Goal: Task Accomplishment & Management: Manage account settings

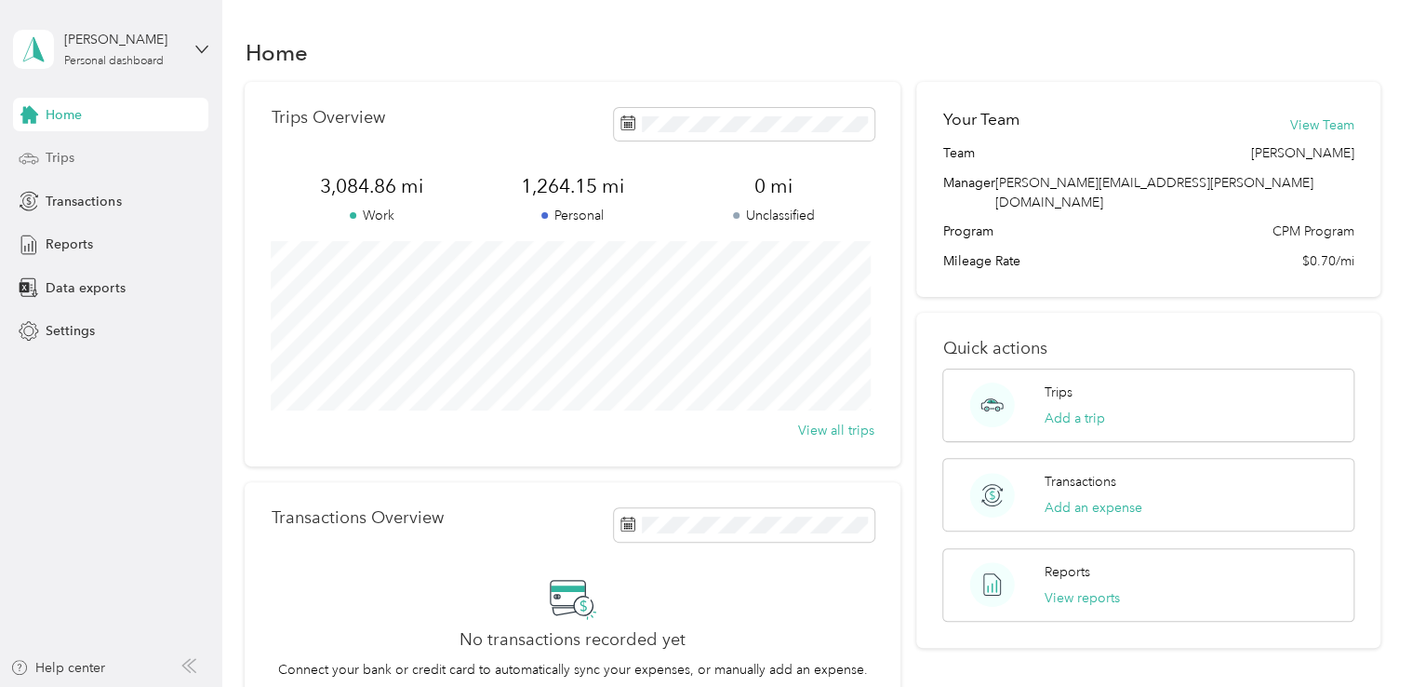
click at [65, 151] on span "Trips" at bounding box center [60, 158] width 29 height 20
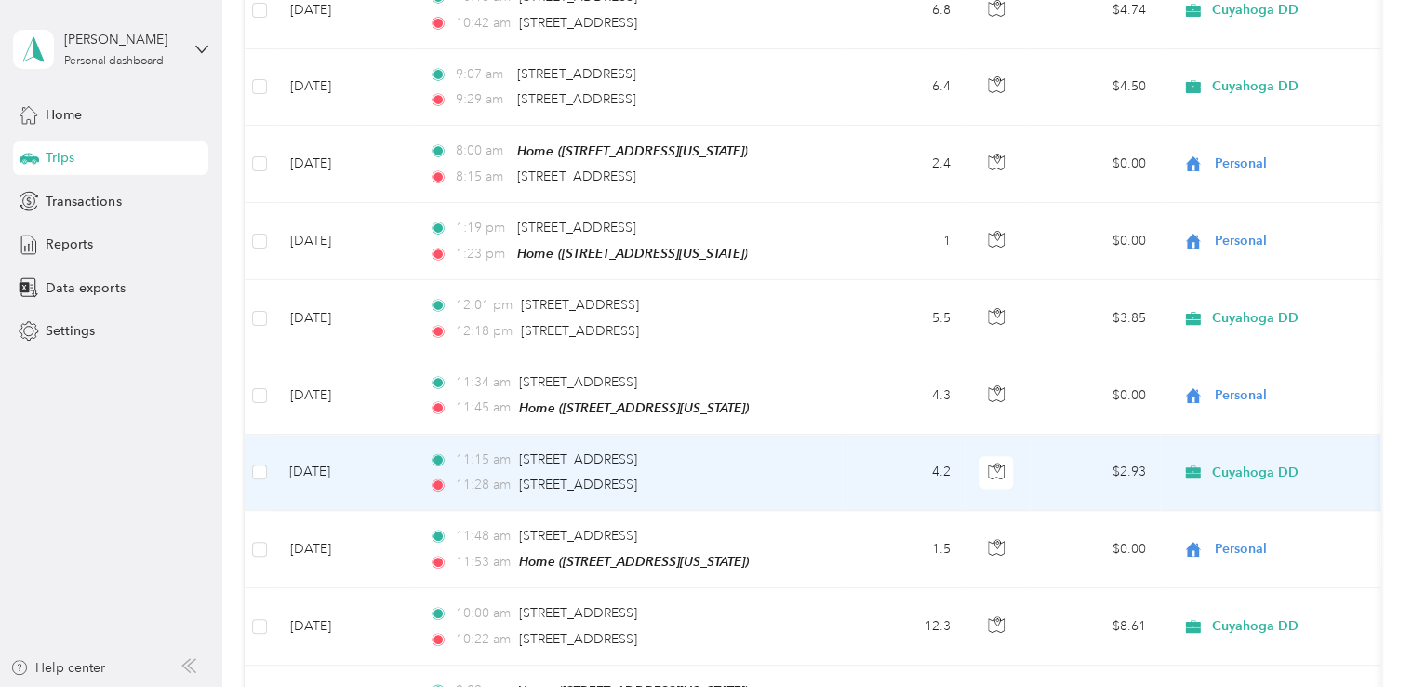
scroll to position [715, 0]
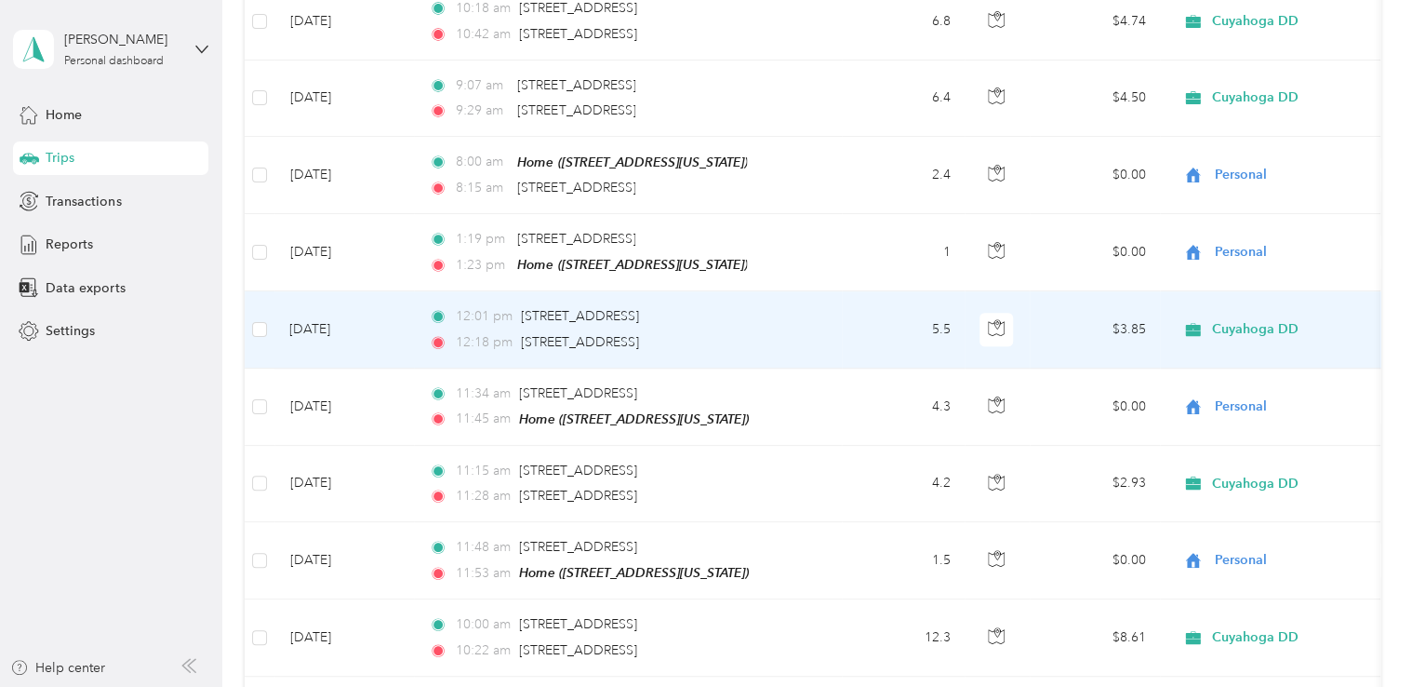
click at [329, 326] on td "[DATE]" at bounding box center [344, 329] width 140 height 76
click at [329, 686] on div at bounding box center [701, 687] width 1403 height 0
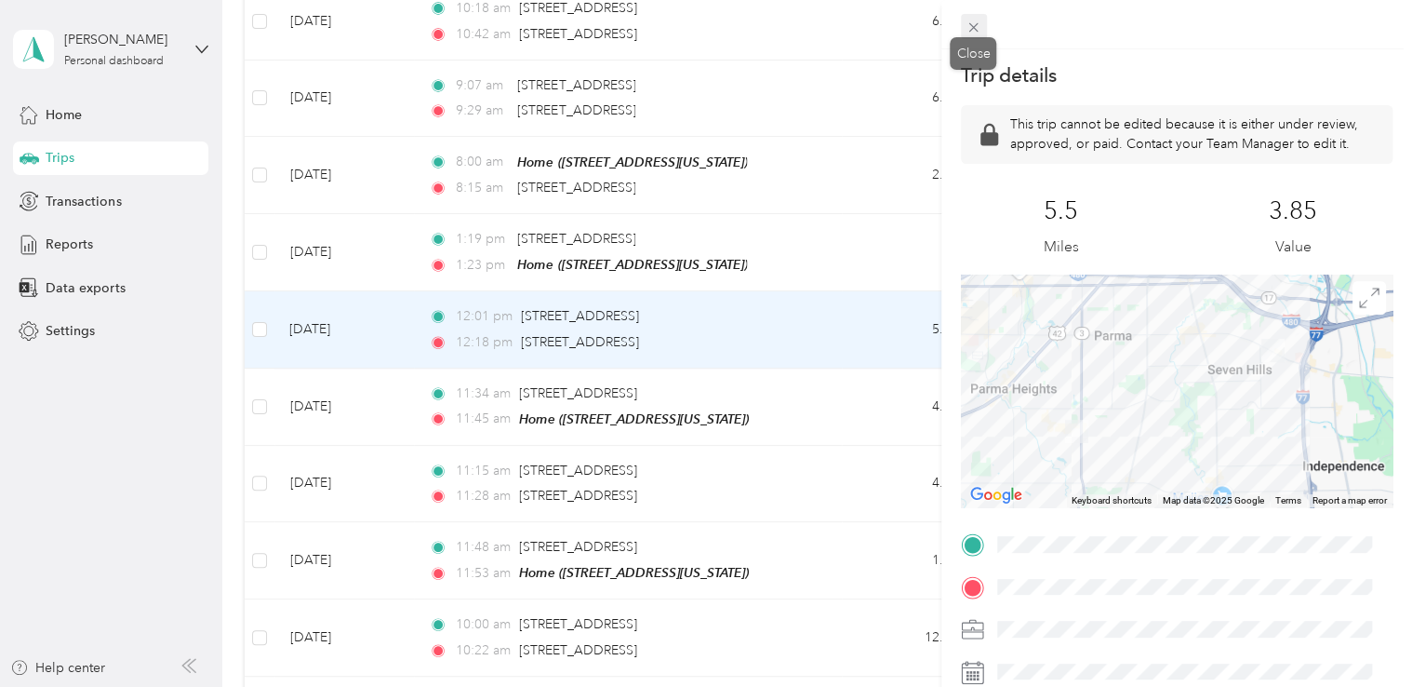
click at [976, 32] on icon at bounding box center [974, 28] width 16 height 16
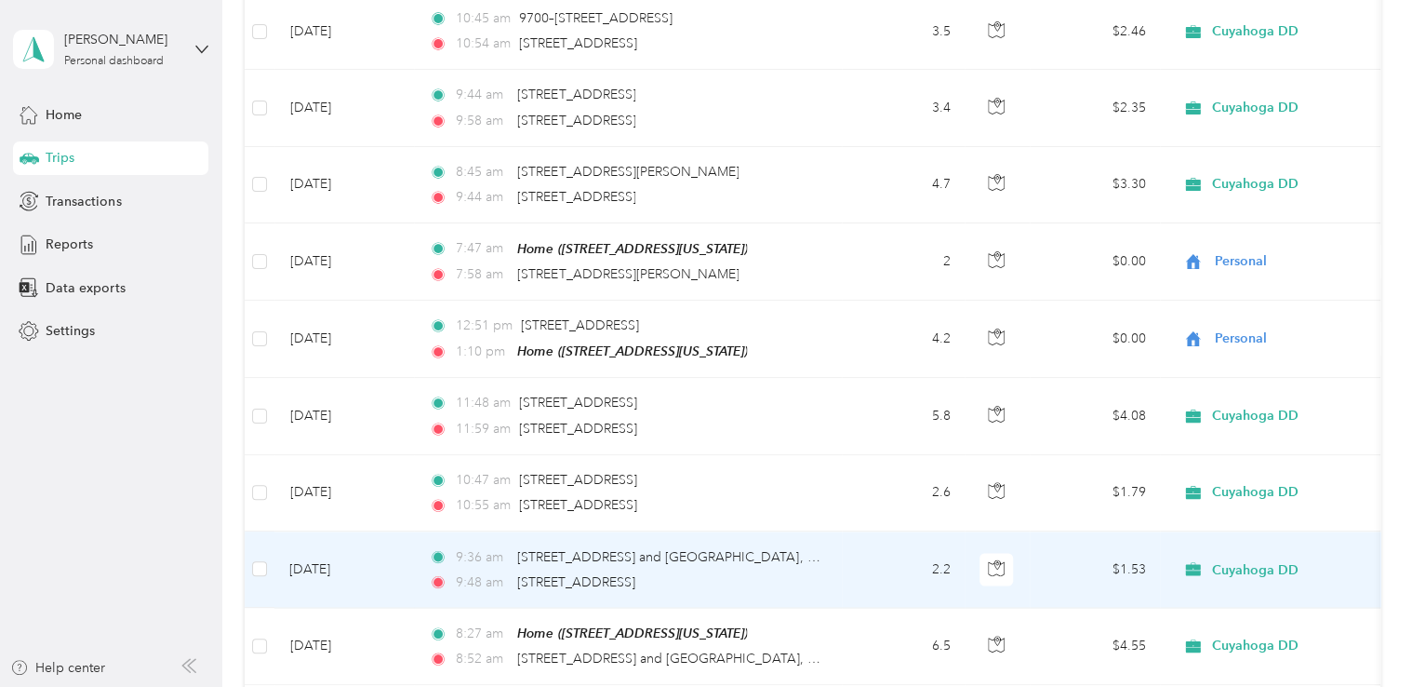
scroll to position [1645, 0]
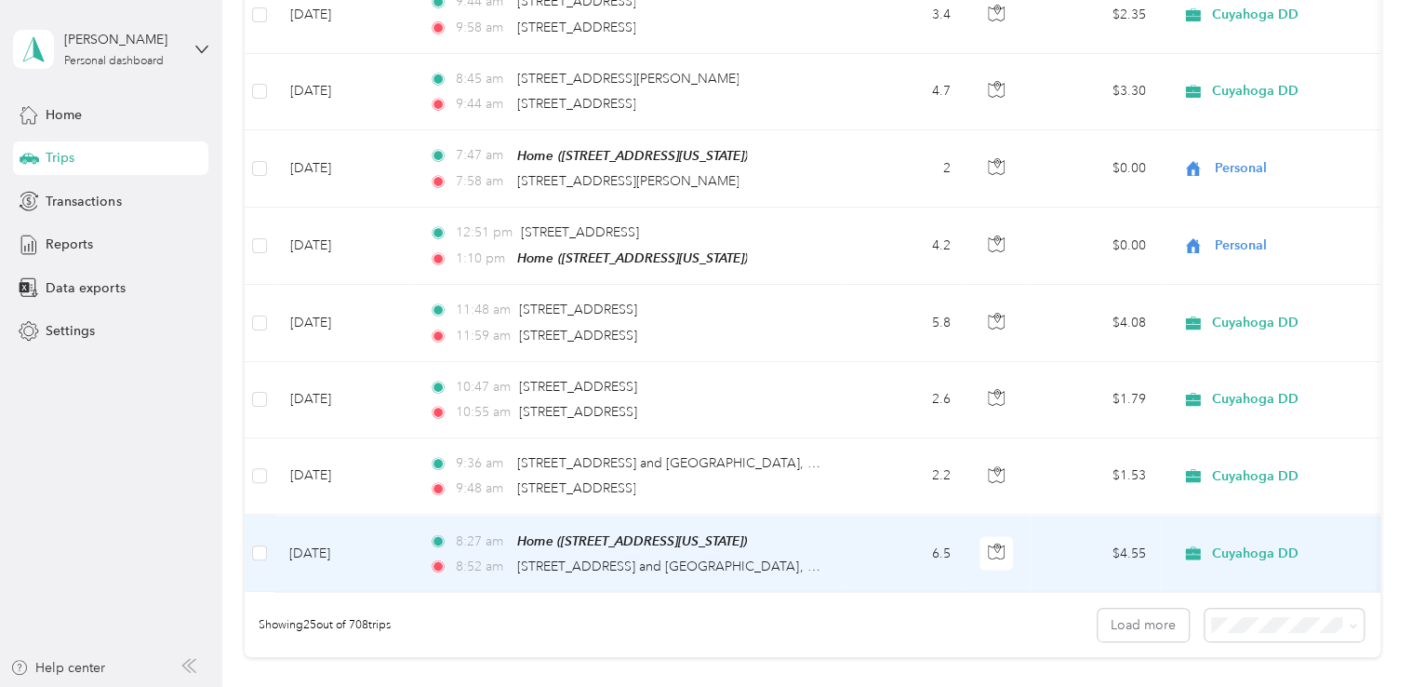
click at [1246, 544] on span "Cuyahoga DD" at bounding box center [1254, 552] width 87 height 17
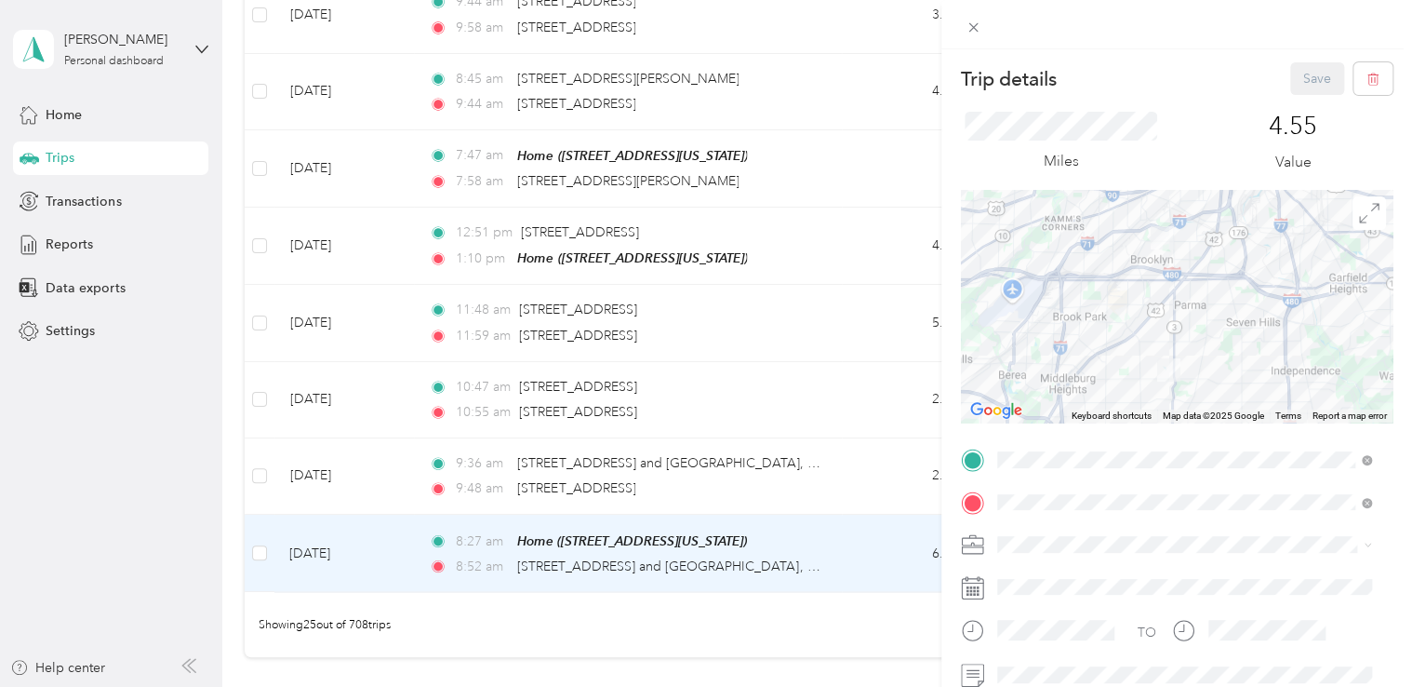
drag, startPoint x: 1396, startPoint y: 124, endPoint x: 1392, endPoint y: 114, distance: 10.9
click at [1395, 123] on form "Trip details Save This trip cannot be edited because it is either under review,…" at bounding box center [1177, 478] width 471 height 832
click at [972, 29] on icon at bounding box center [974, 28] width 16 height 16
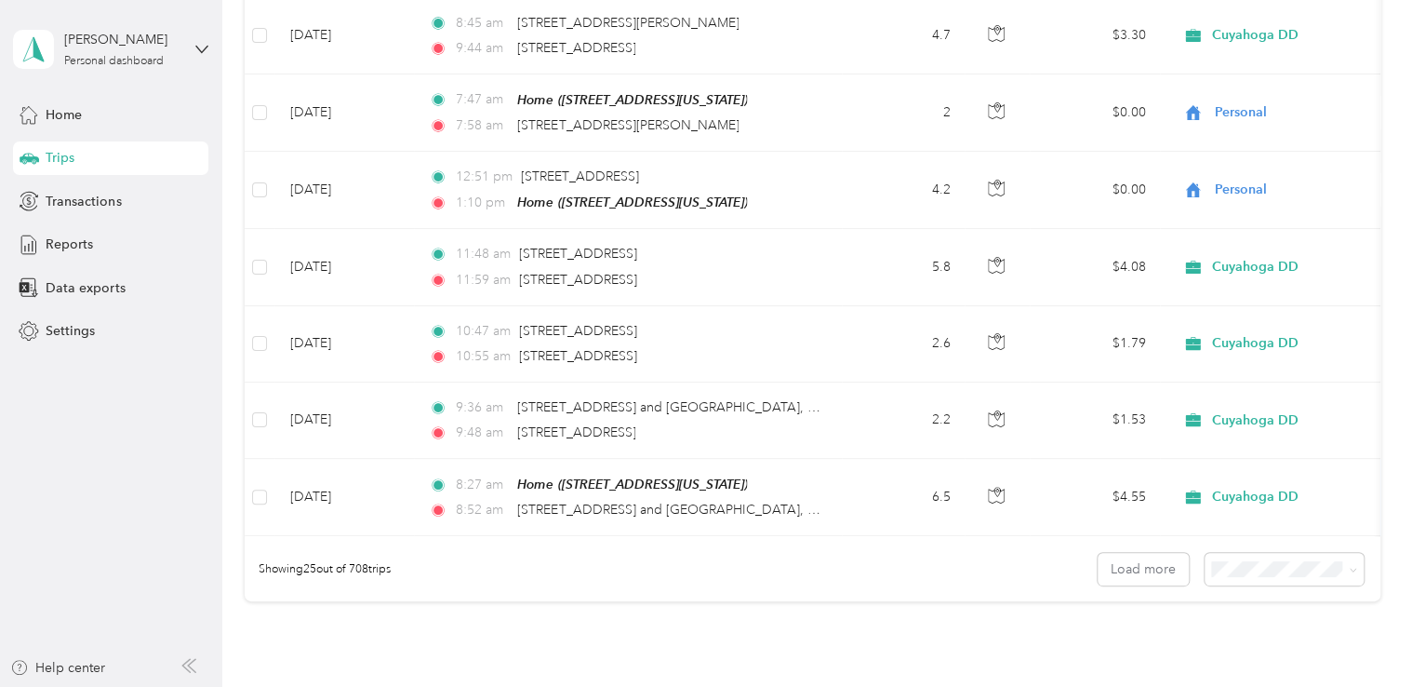
scroll to position [1871, 0]
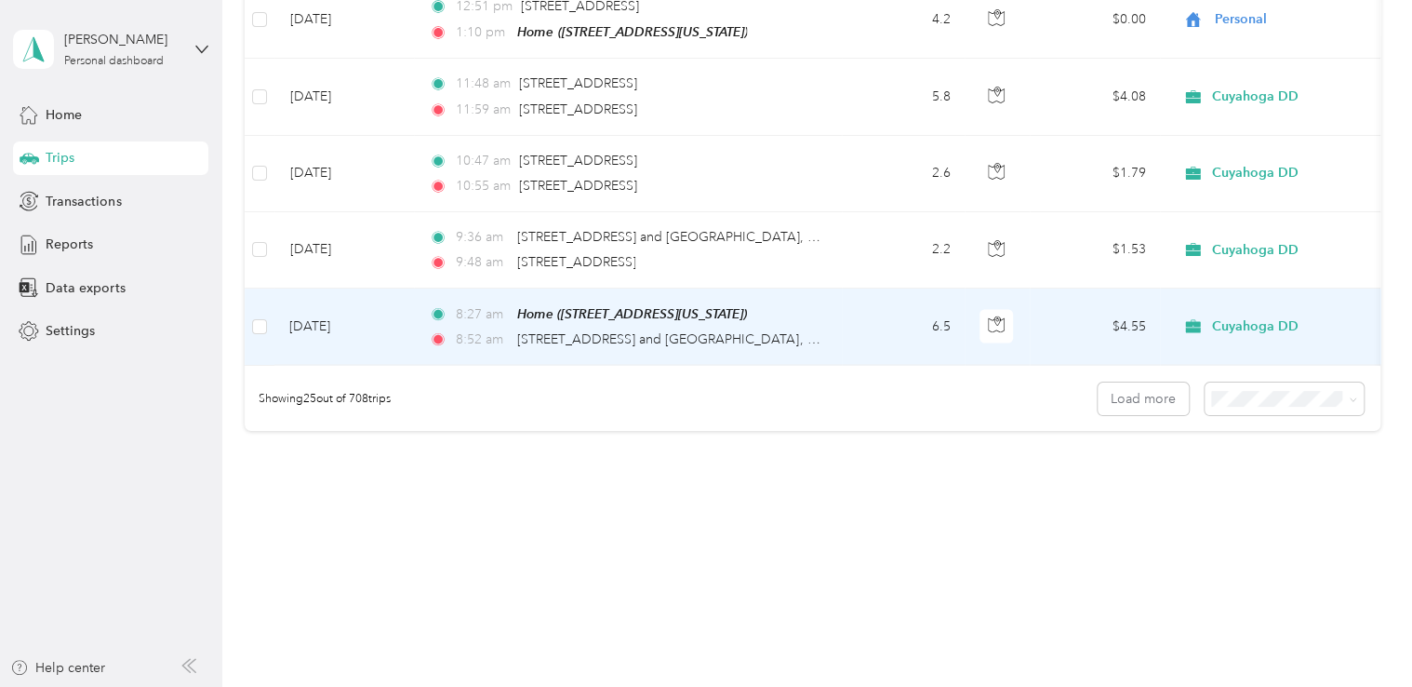
click at [349, 303] on td "[DATE]" at bounding box center [344, 326] width 140 height 77
click at [349, 686] on div "Trip details Save This trip cannot be edited because it is either under review,…" at bounding box center [701, 687] width 1403 height 0
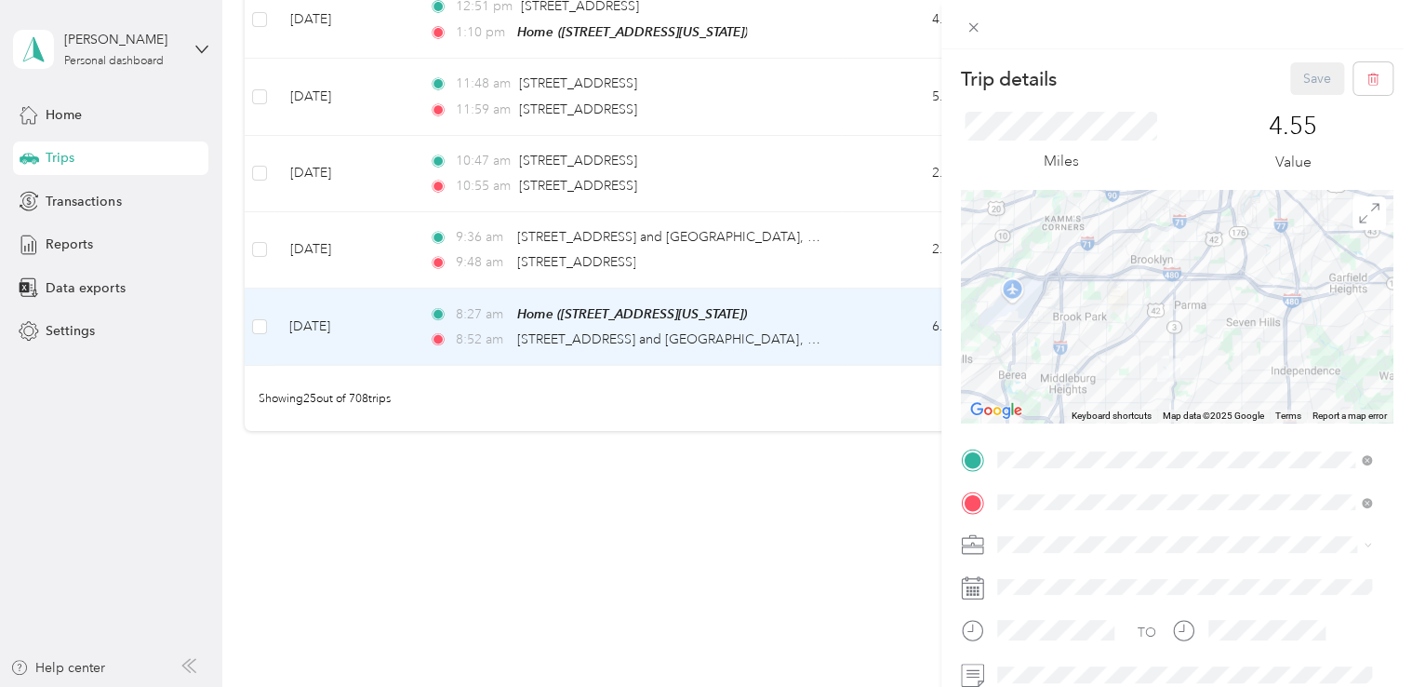
click at [315, 306] on div "Trip details Save This trip cannot be edited because it is either under review,…" at bounding box center [706, 343] width 1412 height 687
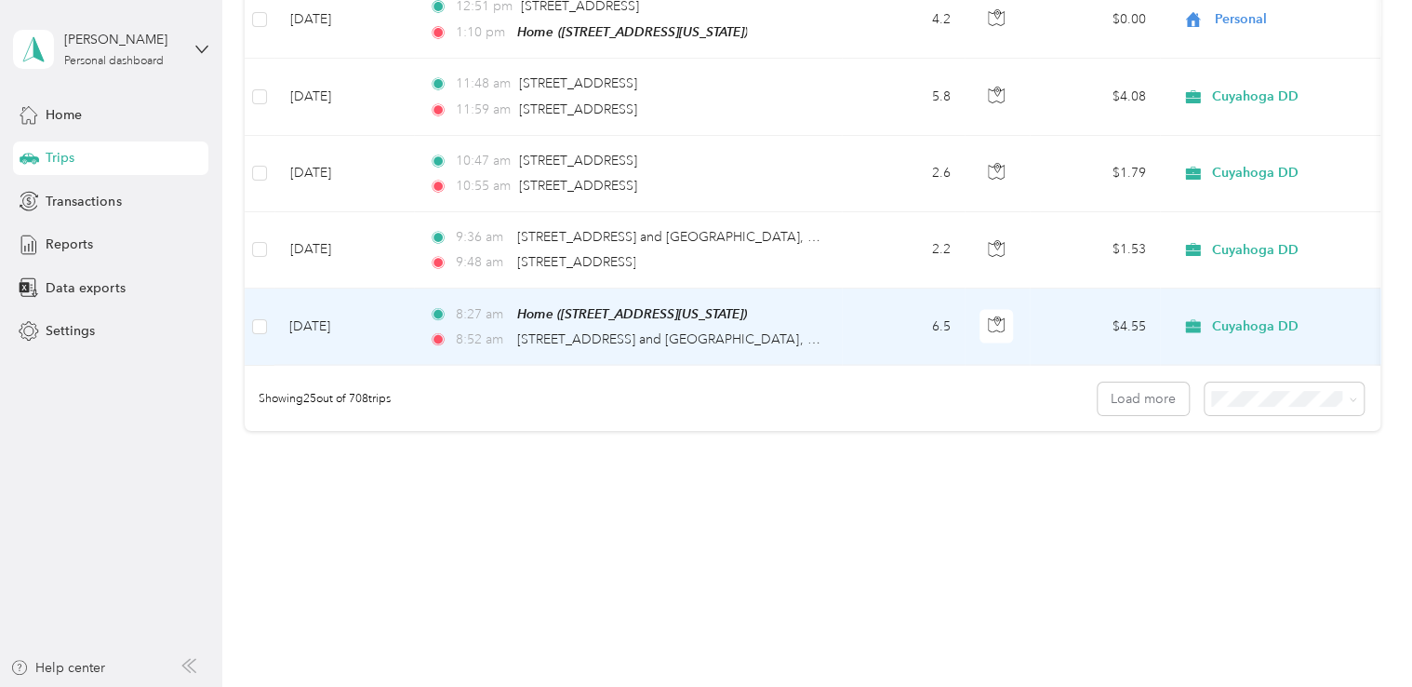
click at [1244, 318] on span "Cuyahoga DD" at bounding box center [1254, 326] width 87 height 17
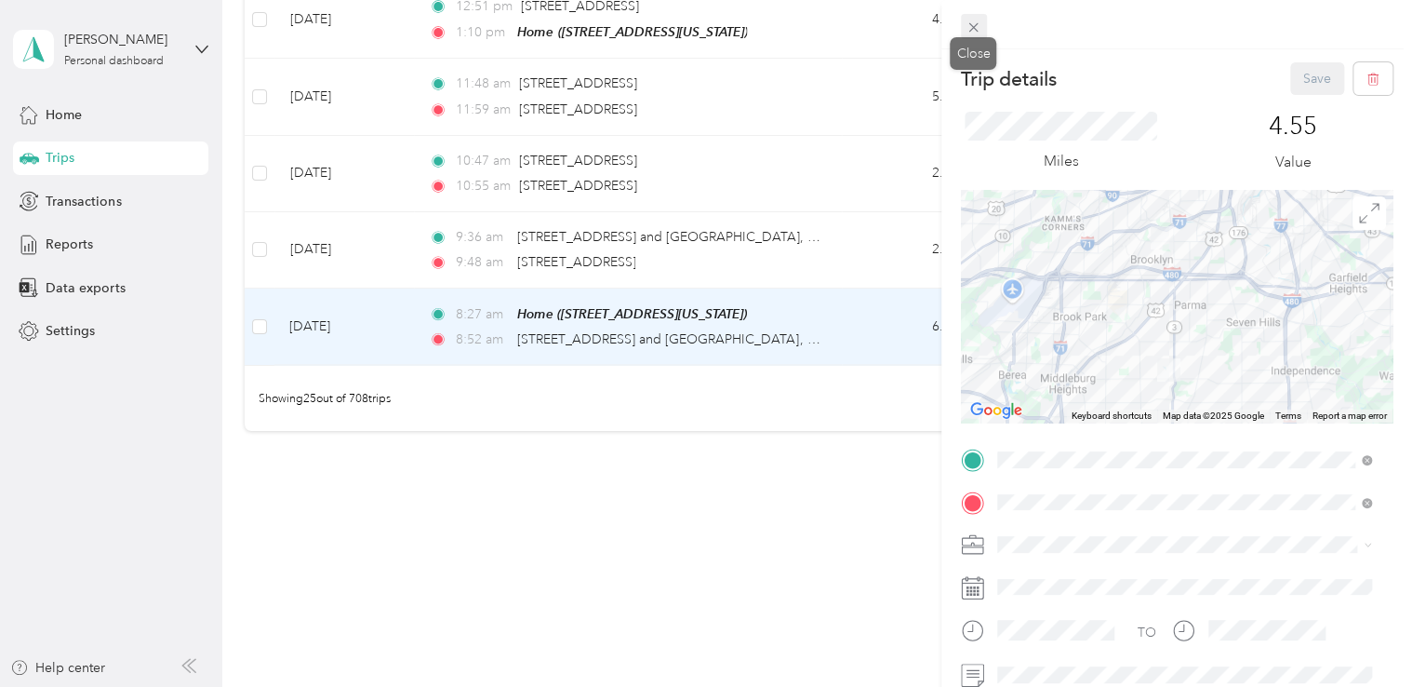
click at [979, 30] on icon at bounding box center [974, 28] width 16 height 16
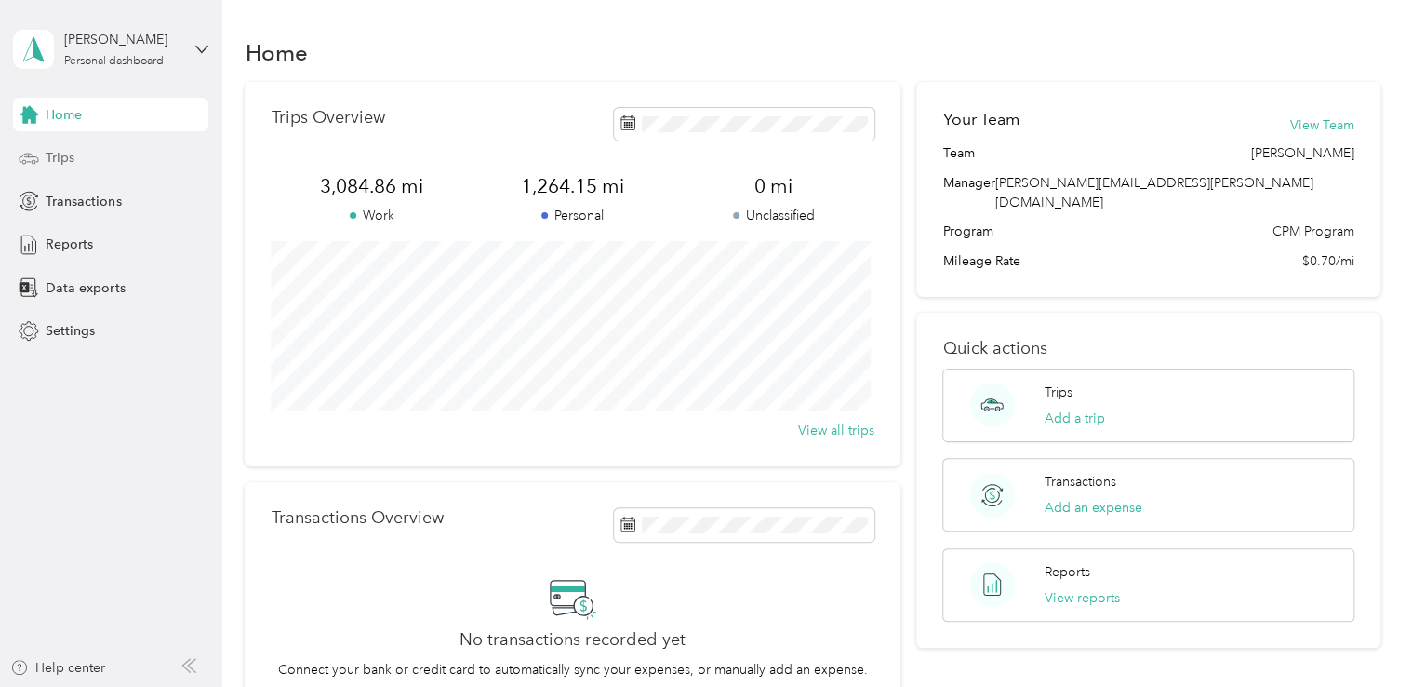
click at [52, 151] on span "Trips" at bounding box center [60, 158] width 29 height 20
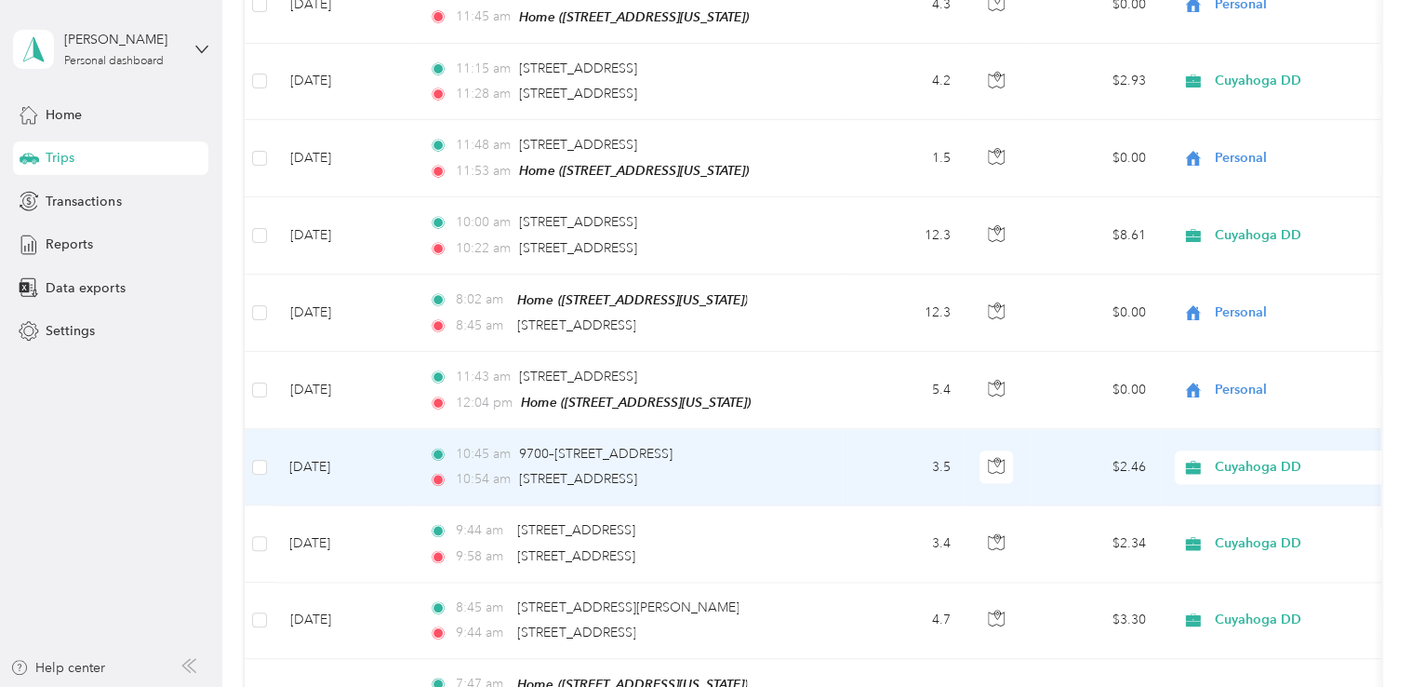
scroll to position [1675, 0]
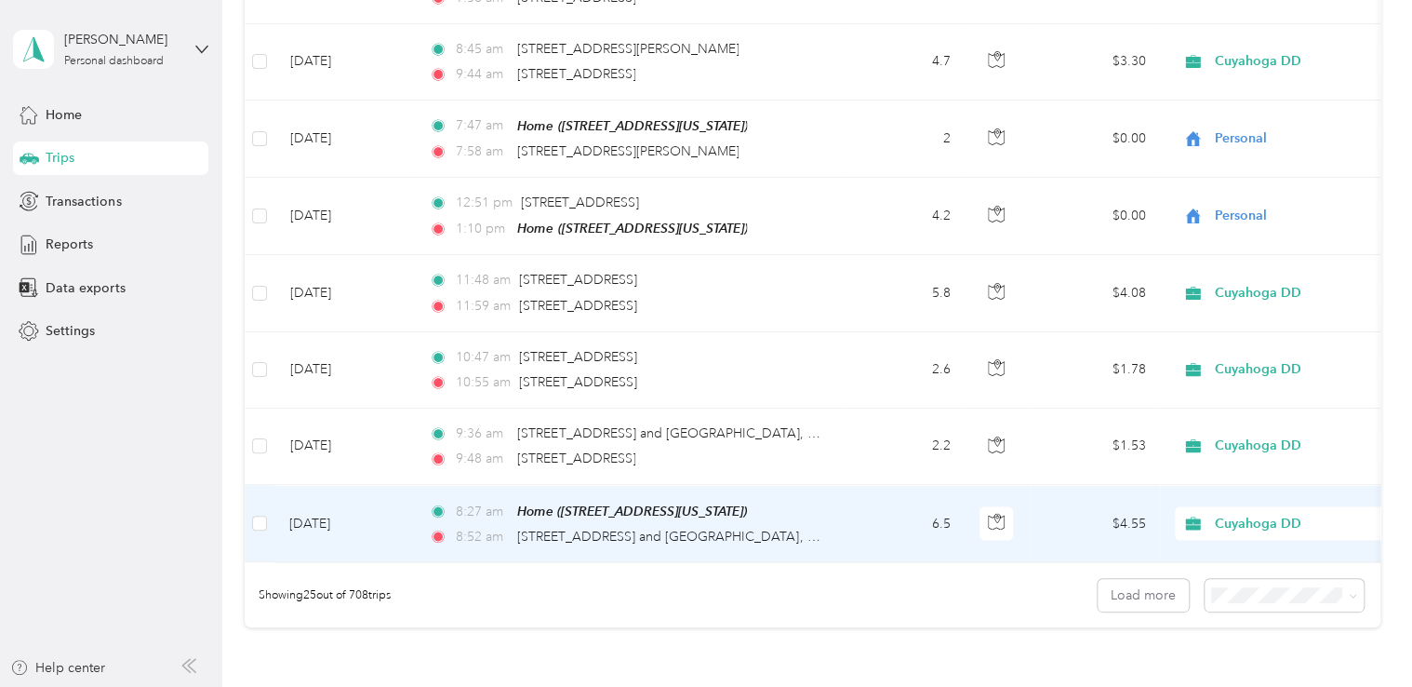
click at [1276, 513] on span "Cuyahoga DD" at bounding box center [1300, 523] width 170 height 20
click at [1251, 577] on span "Personal" at bounding box center [1308, 574] width 172 height 20
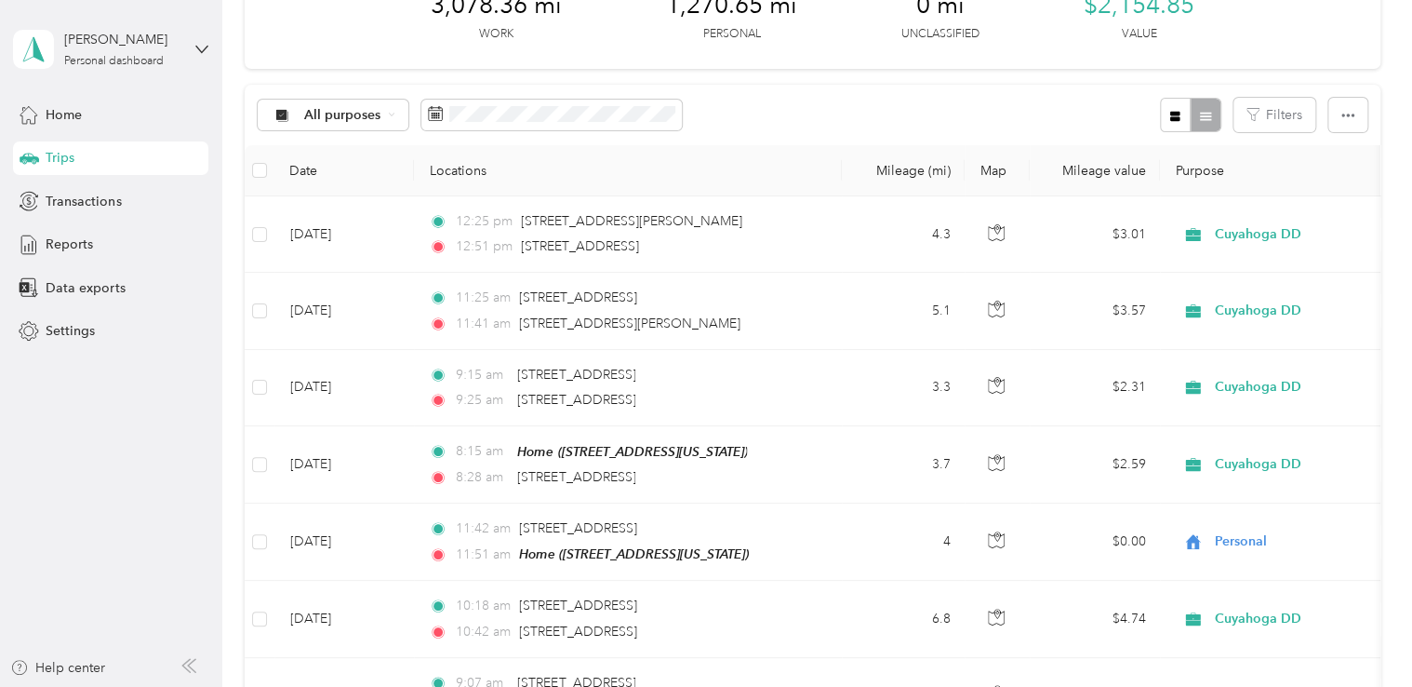
scroll to position [0, 0]
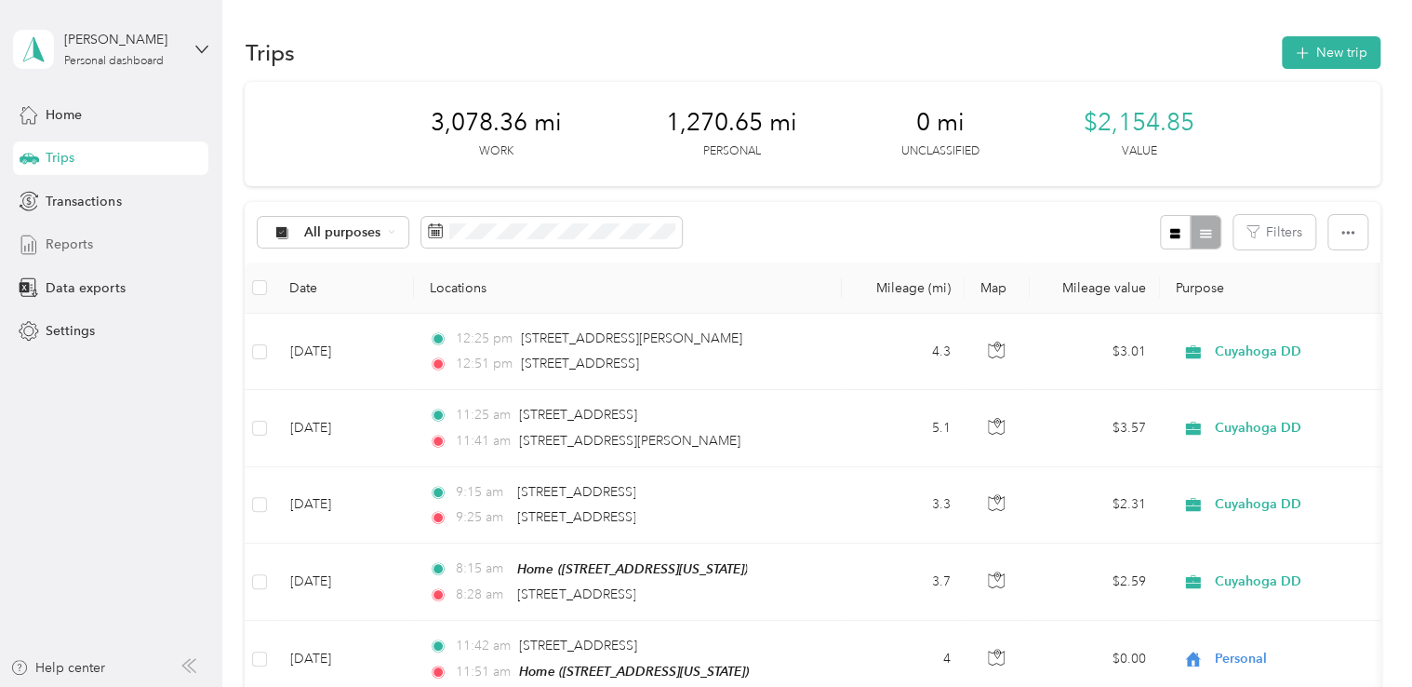
click at [78, 239] on span "Reports" at bounding box center [69, 244] width 47 height 20
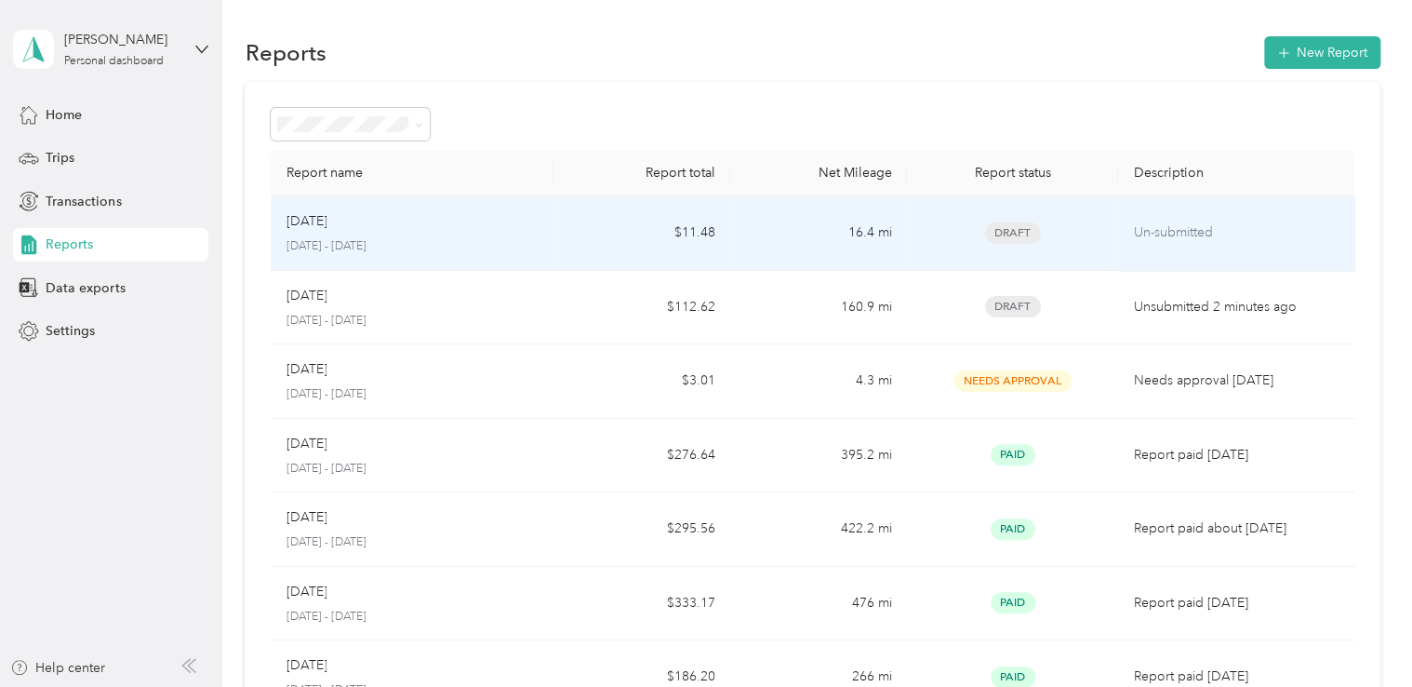
click at [1181, 234] on p "Un-submitted" at bounding box center [1236, 232] width 206 height 20
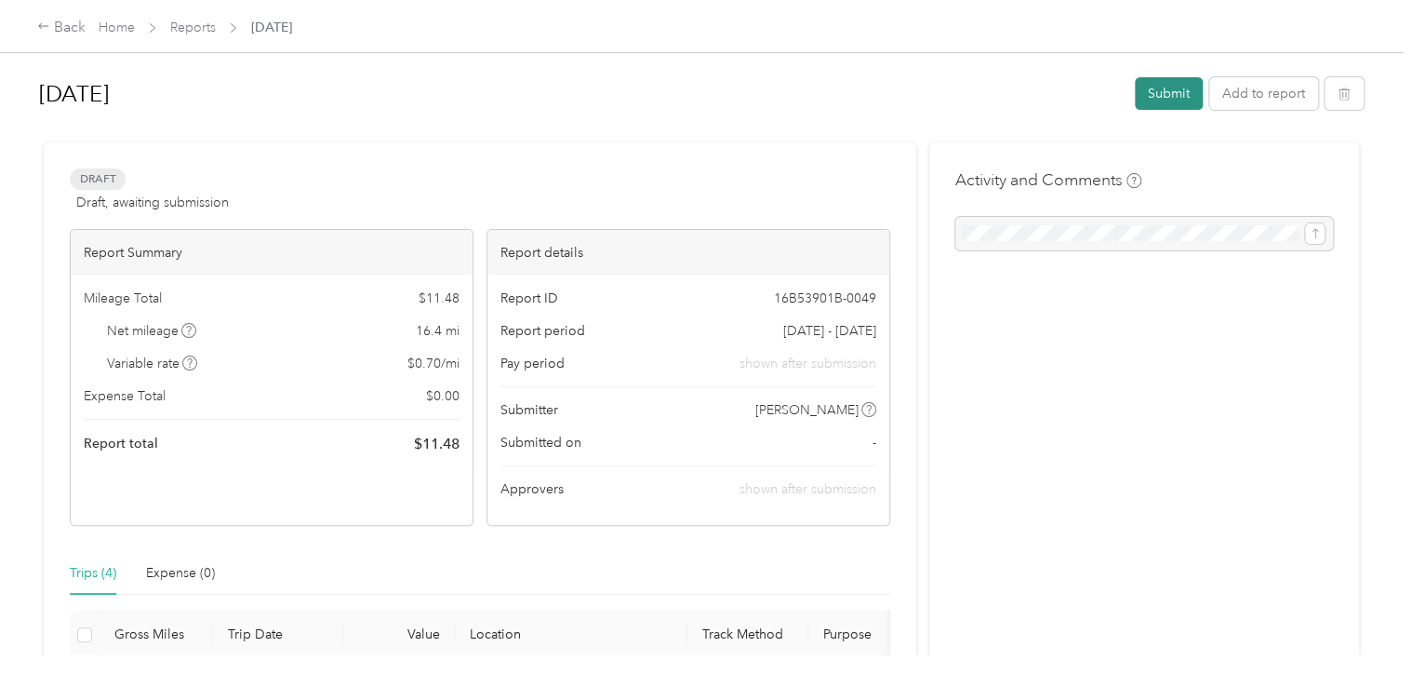
click at [1143, 96] on button "Submit" at bounding box center [1169, 93] width 68 height 33
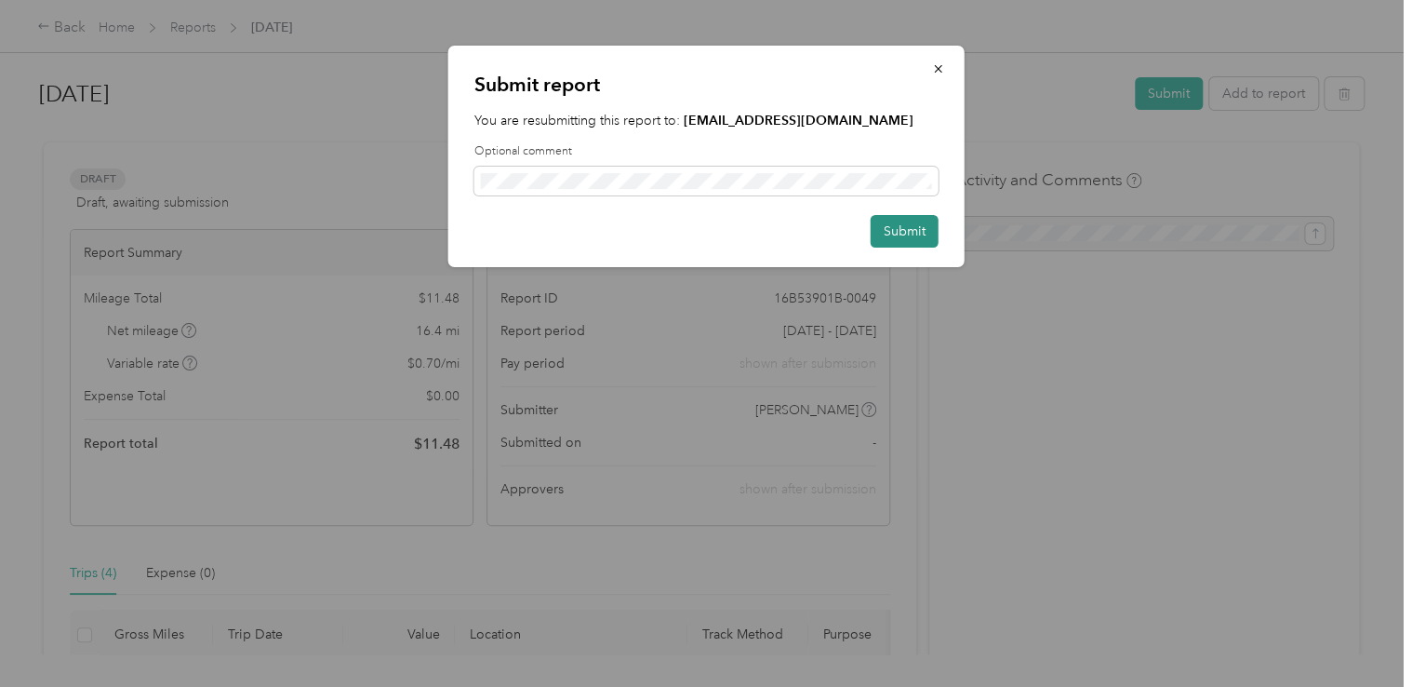
click at [905, 234] on button "Submit" at bounding box center [905, 231] width 68 height 33
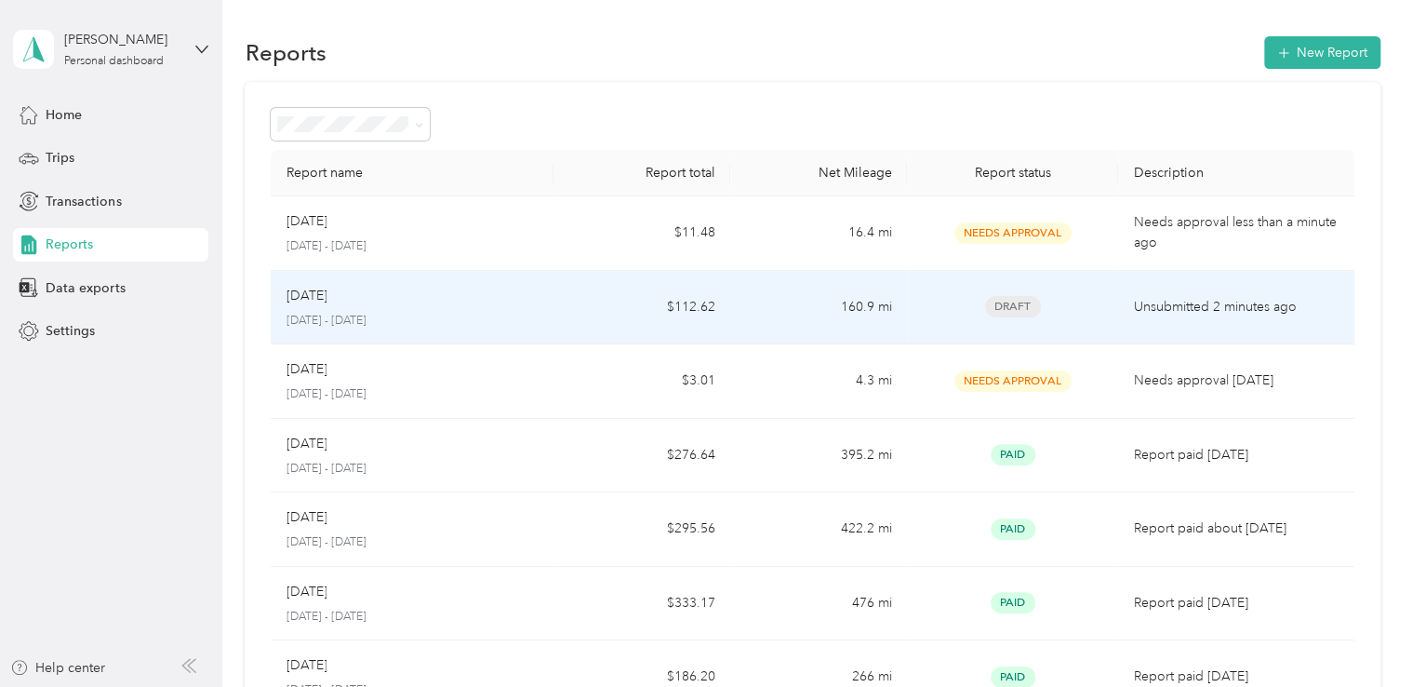
click at [1210, 314] on p "Unsubmitted 2 minutes ago" at bounding box center [1236, 307] width 206 height 20
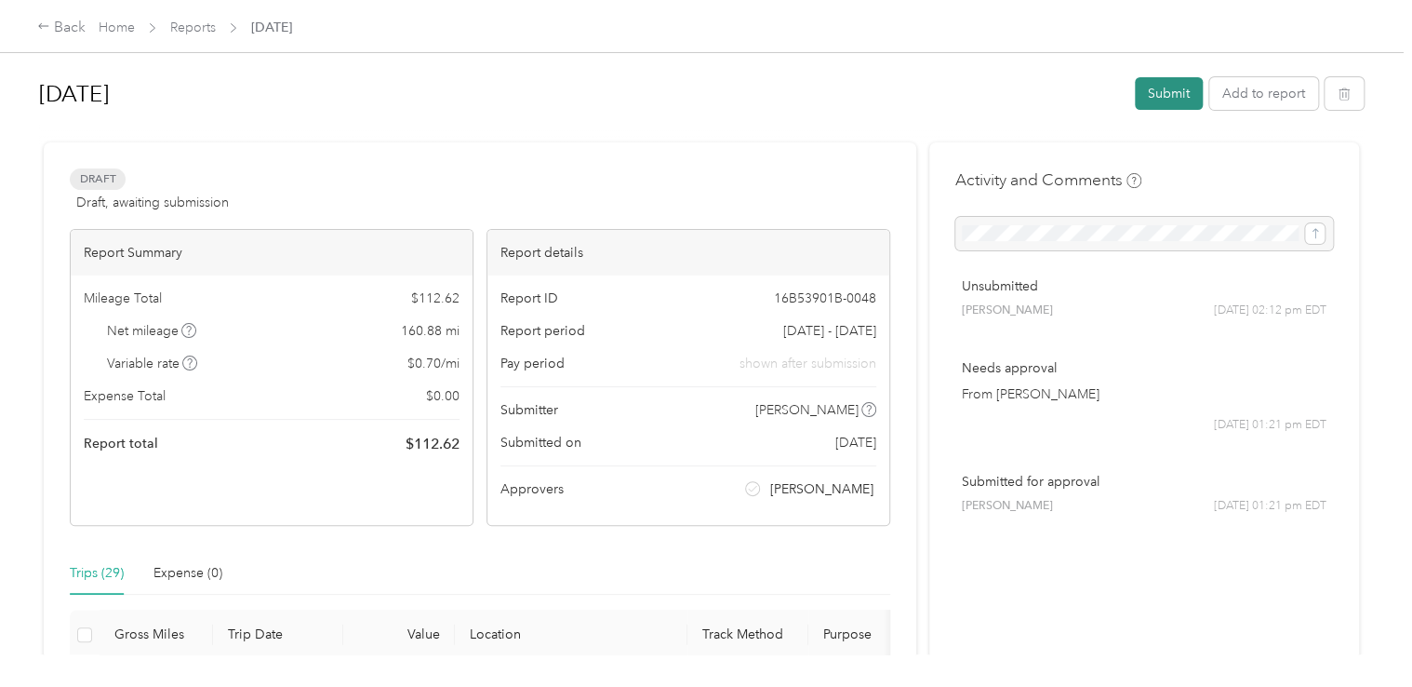
click at [1160, 93] on button "Submit" at bounding box center [1169, 93] width 68 height 33
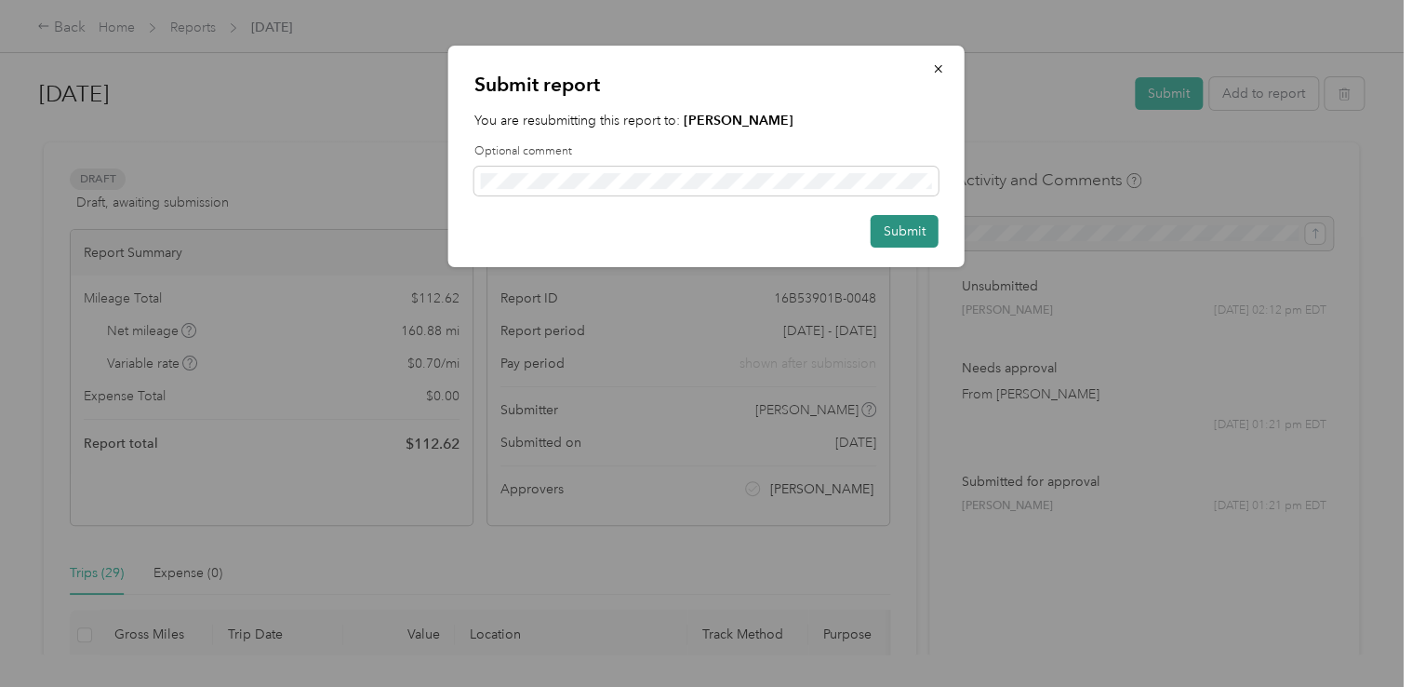
click at [905, 226] on button "Submit" at bounding box center [905, 231] width 68 height 33
